Goal: Transaction & Acquisition: Book appointment/travel/reservation

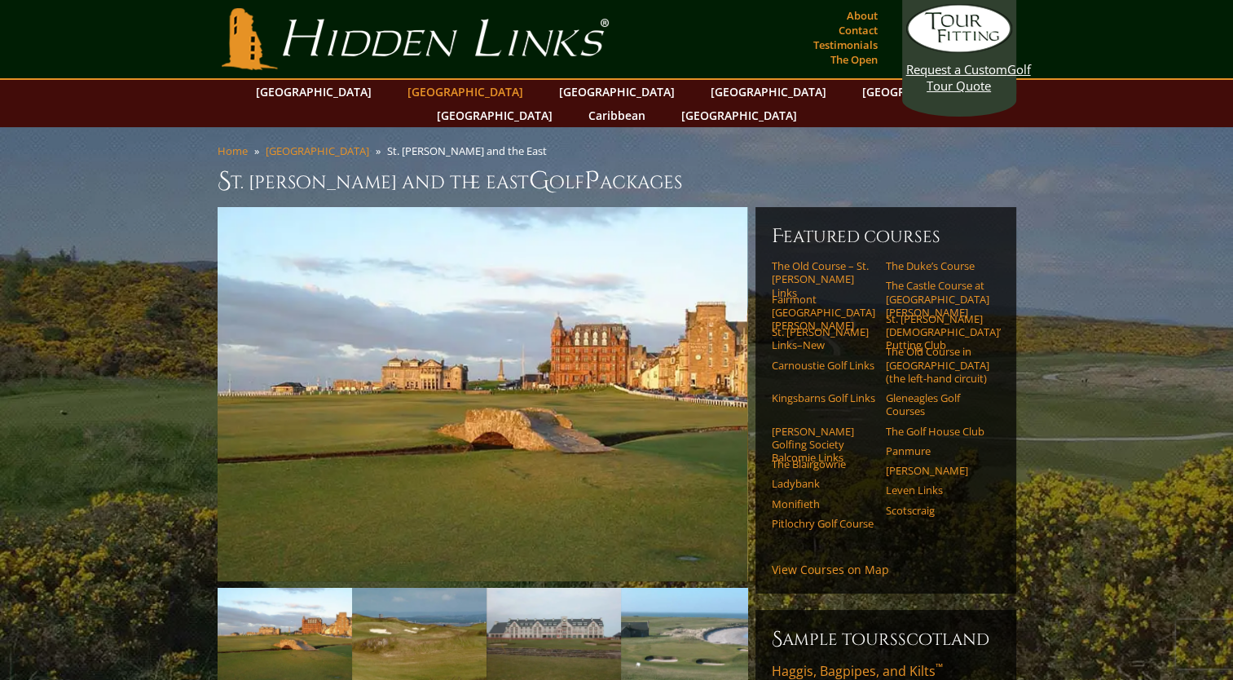
click at [424, 99] on link "[GEOGRAPHIC_DATA]" at bounding box center [465, 92] width 132 height 24
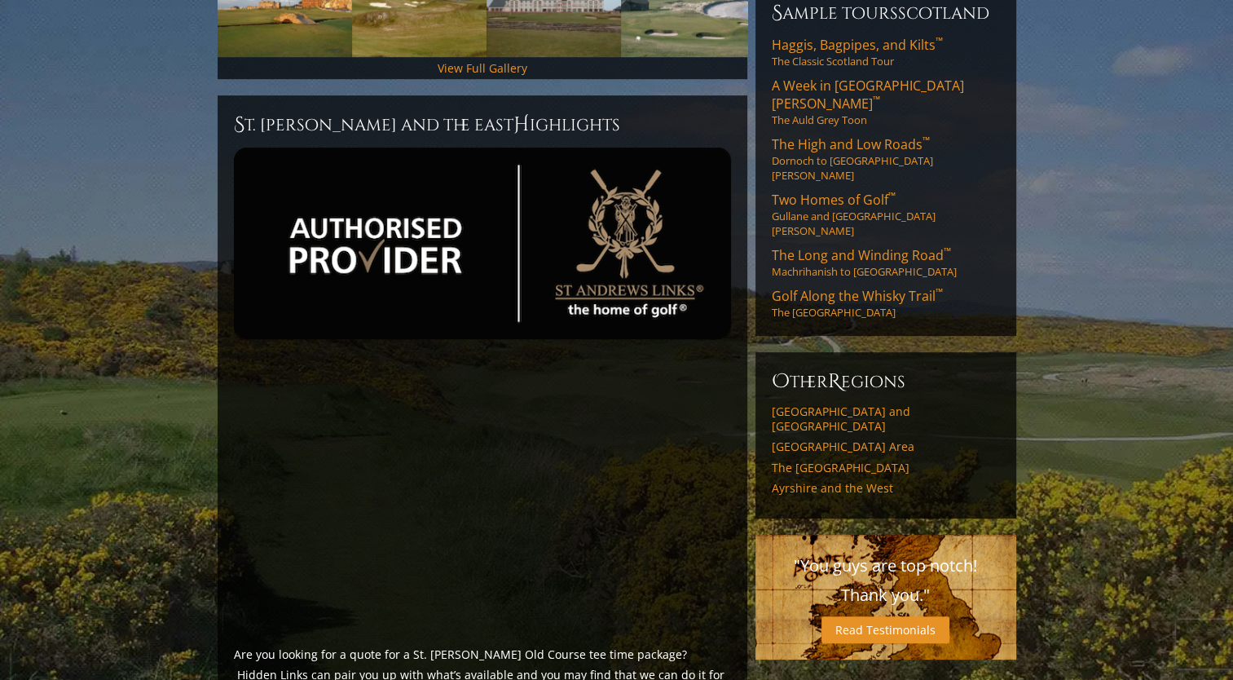
scroll to position [1060, 0]
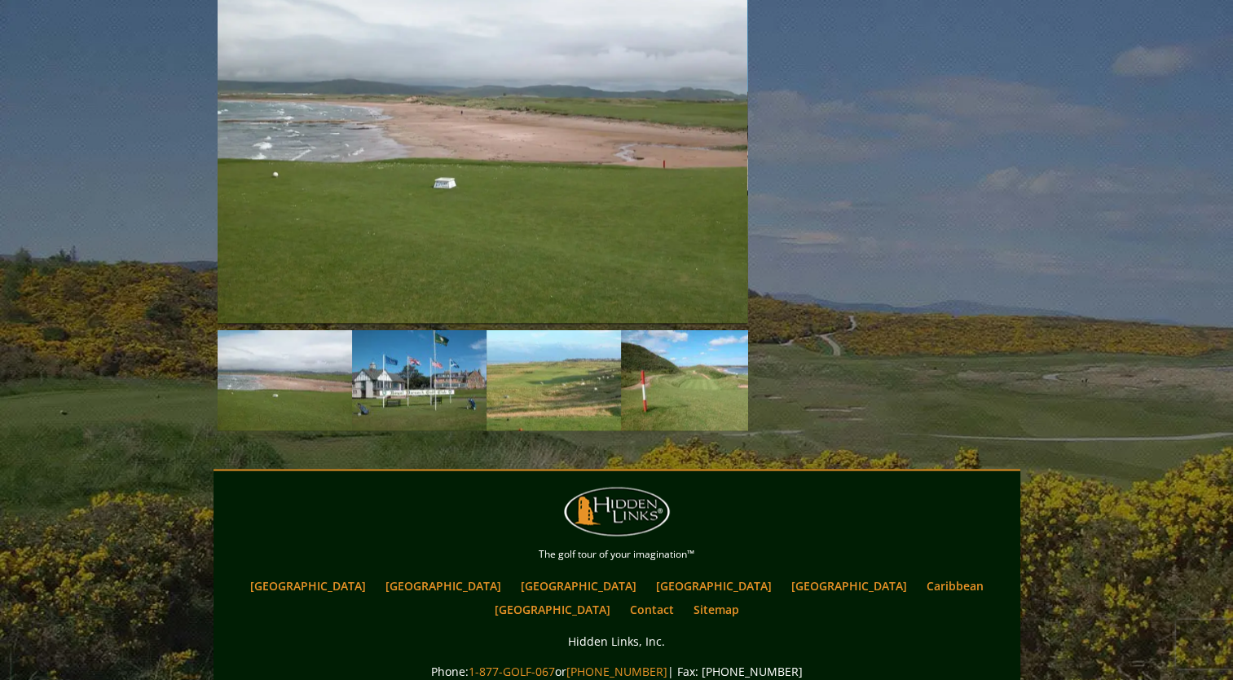
scroll to position [2101, 0]
